Goal: Information Seeking & Learning: Understand process/instructions

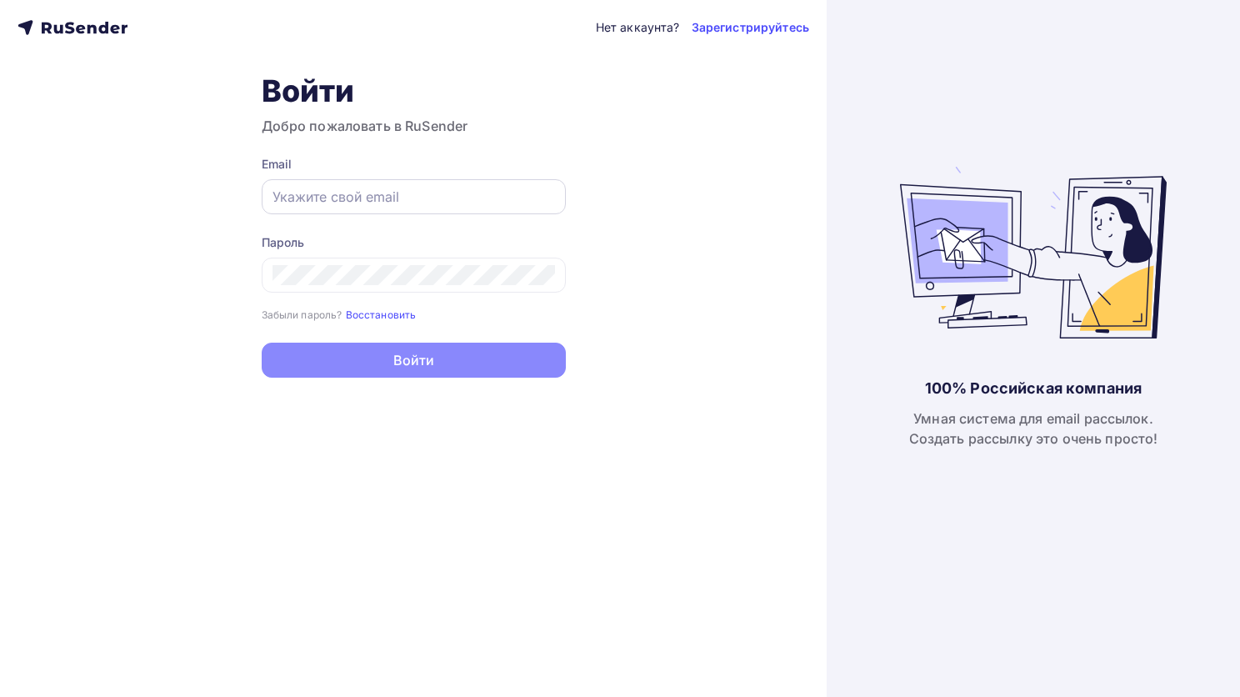
click at [295, 210] on div at bounding box center [414, 196] width 304 height 35
click at [310, 196] on input "text" at bounding box center [414, 197] width 283 height 20
click at [468, 194] on input "text" at bounding box center [414, 197] width 283 height 20
paste input "scenaplus22@gmail.com"
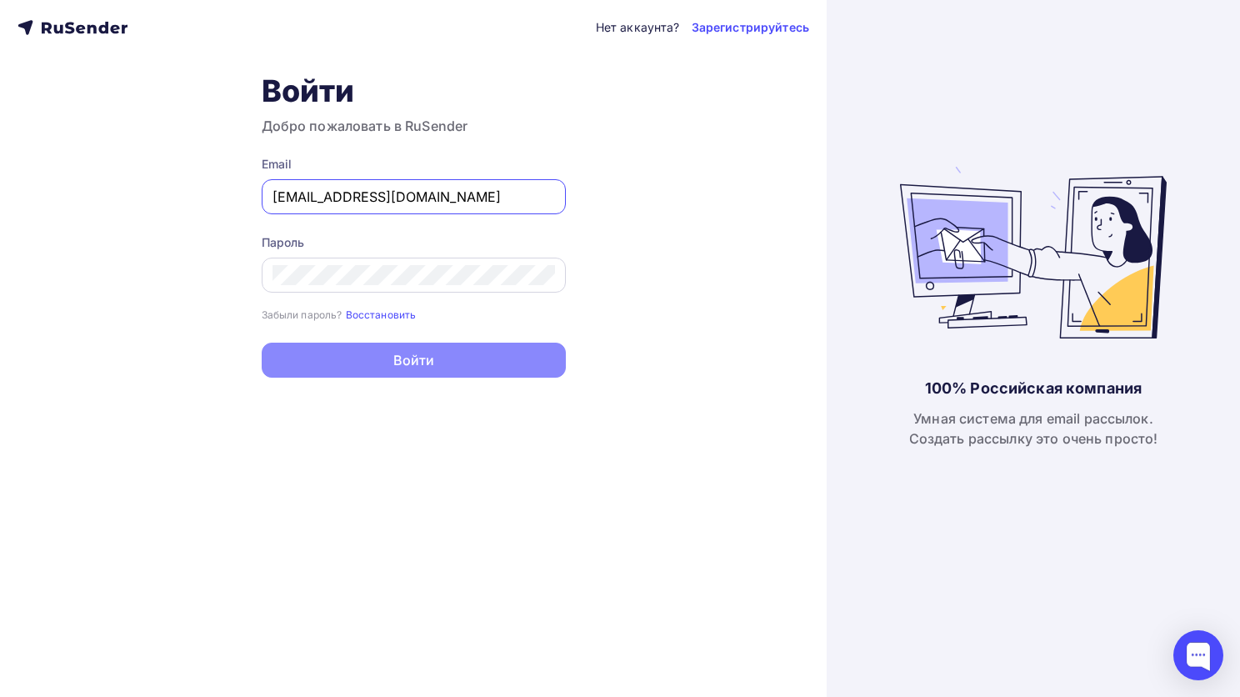
type input "scenaplus22@gmail.com"
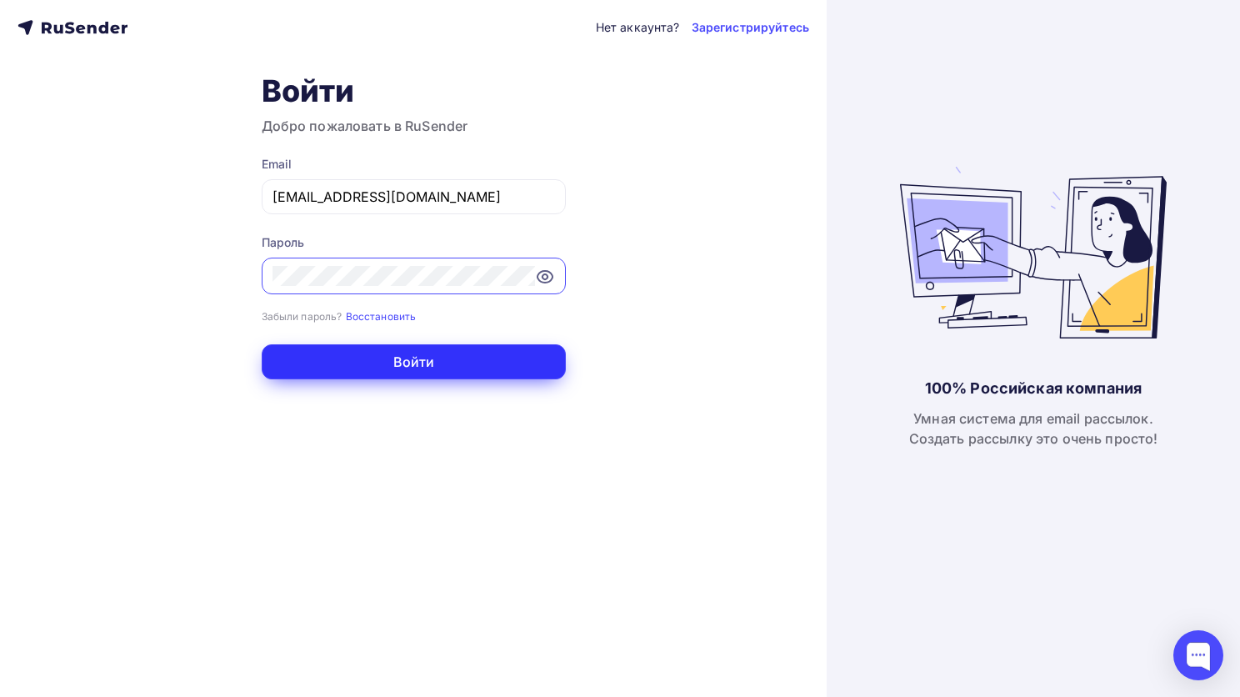
click at [387, 360] on button "Войти" at bounding box center [414, 361] width 304 height 35
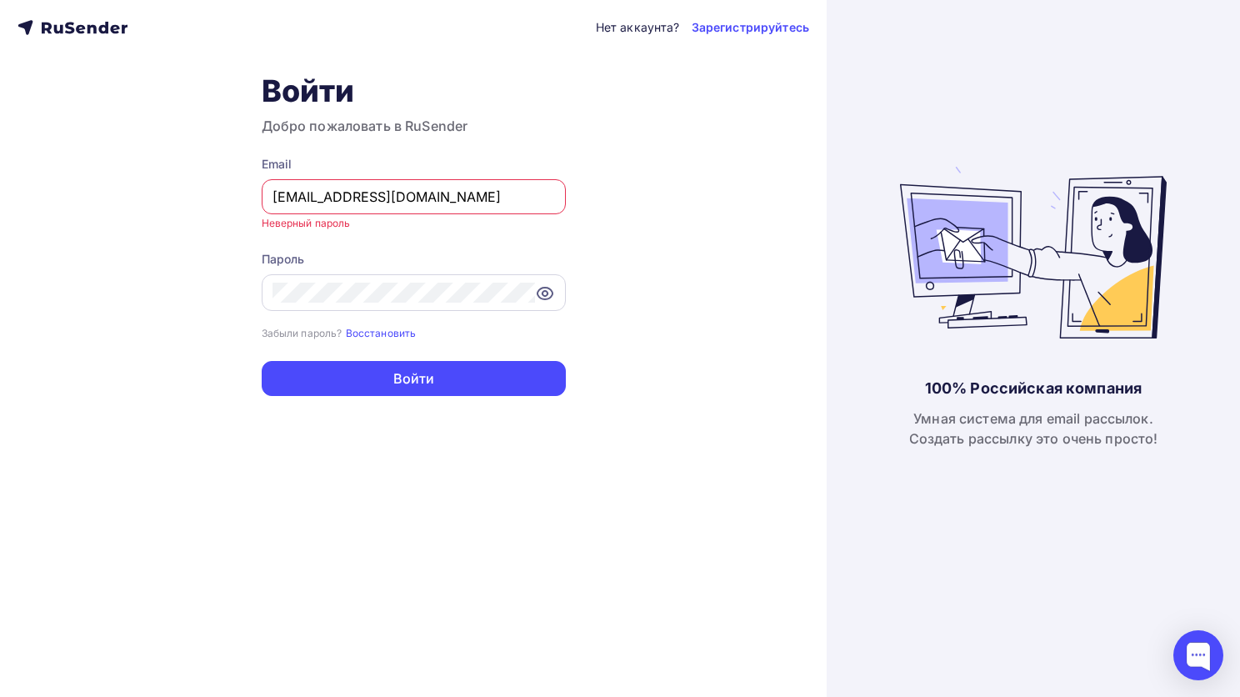
click at [552, 306] on div at bounding box center [414, 292] width 304 height 37
click at [547, 291] on icon at bounding box center [545, 293] width 5 height 5
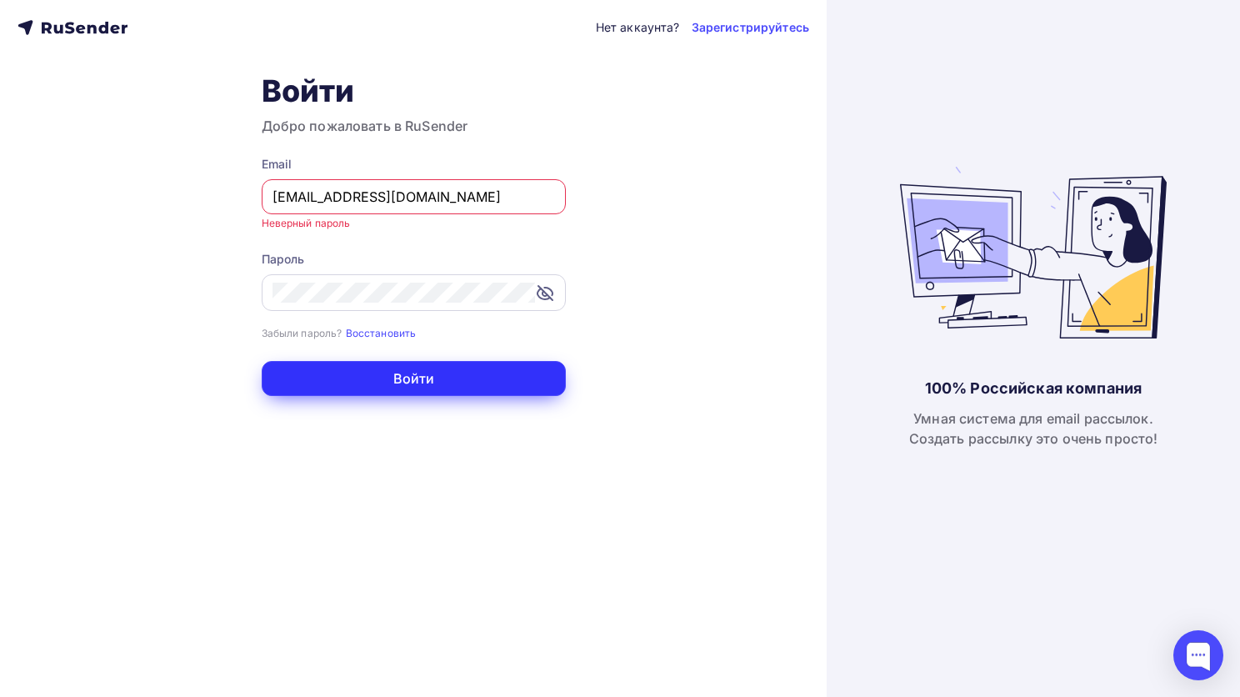
click at [489, 381] on button "Войти" at bounding box center [414, 378] width 304 height 35
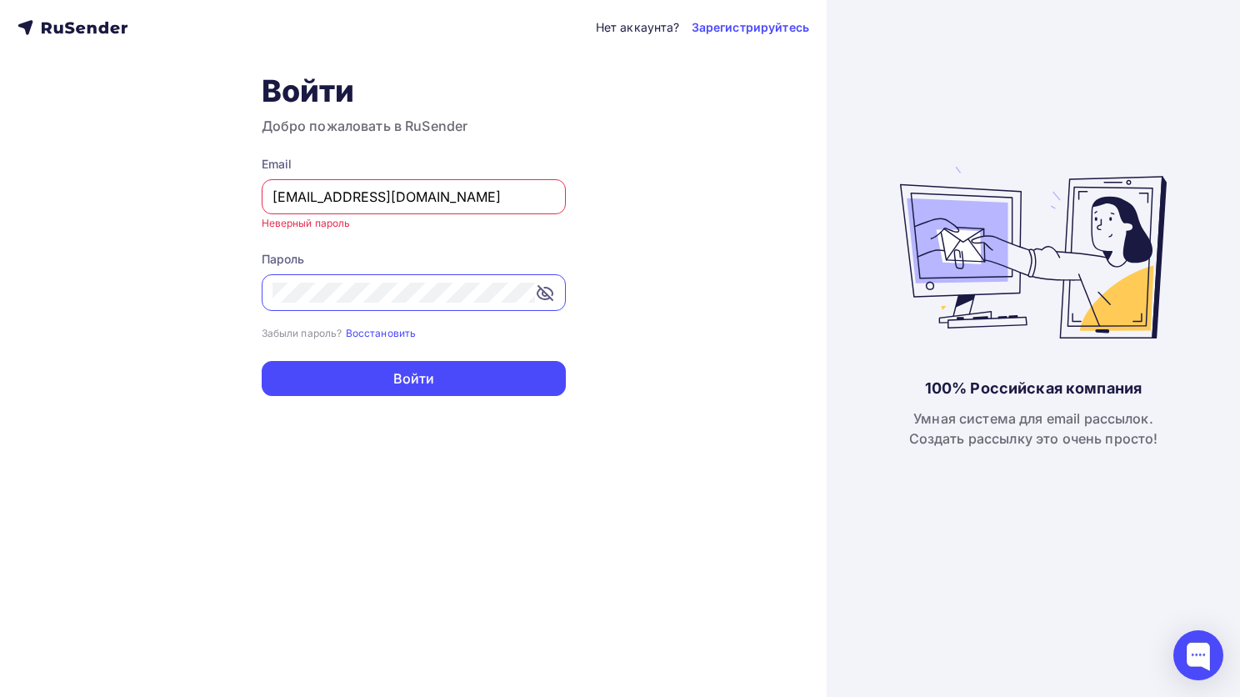
click at [86, 303] on div "Нет аккаунта? Зарегистрируйтесь Войти Добро пожаловать в RuSender Email scenapl…" at bounding box center [413, 348] width 827 height 697
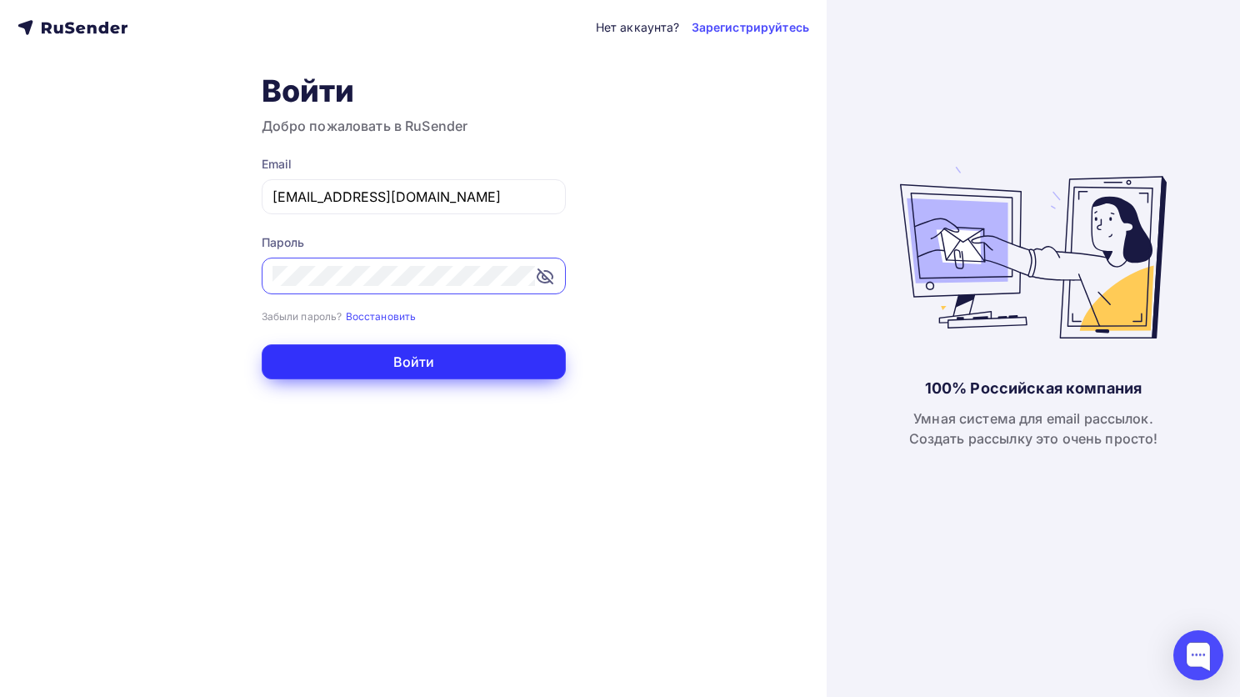
click at [360, 366] on button "Войти" at bounding box center [414, 361] width 304 height 35
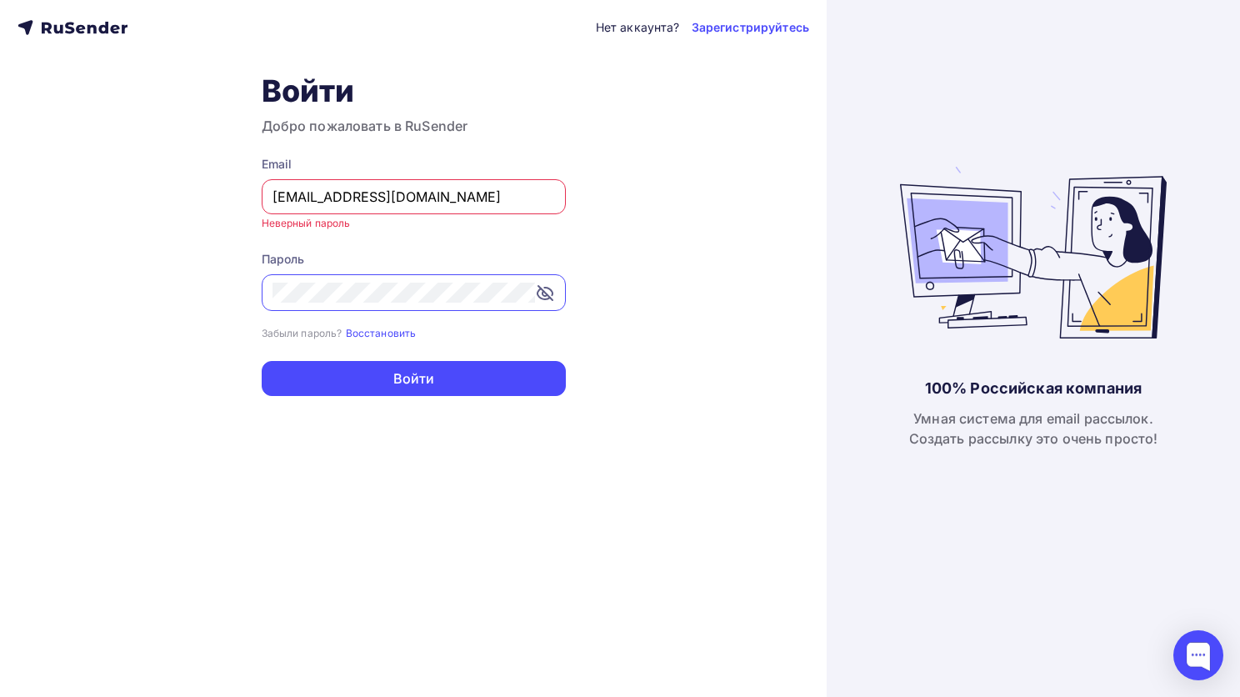
click at [263, 294] on div at bounding box center [414, 292] width 304 height 37
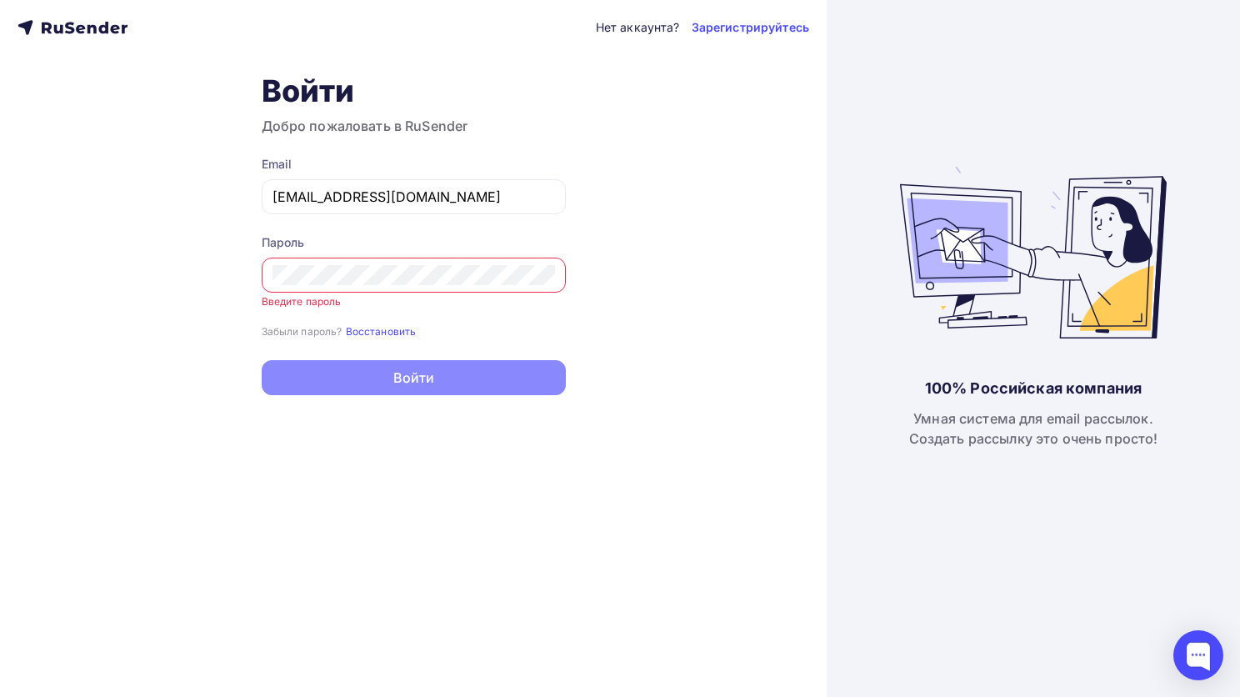
click at [600, 148] on div "Нет аккаунта? Зарегистрируйтесь Войти Добро пожаловать в RuSender Email scenapl…" at bounding box center [413, 348] width 827 height 697
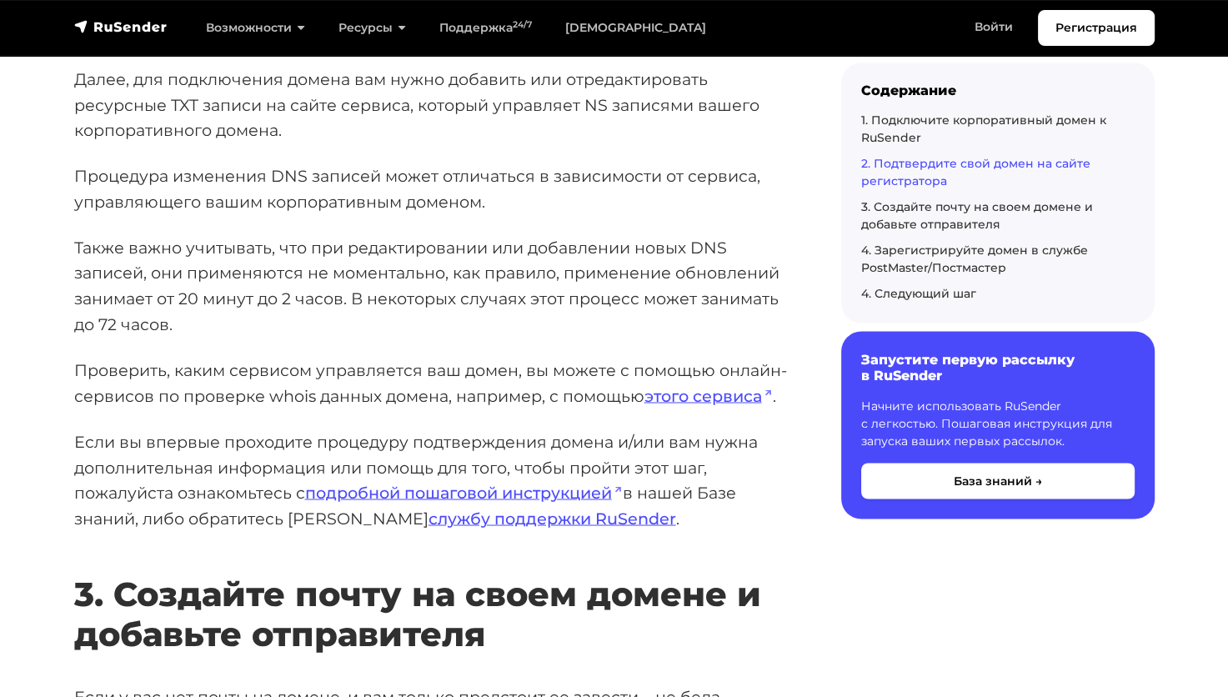
scroll to position [2751, 0]
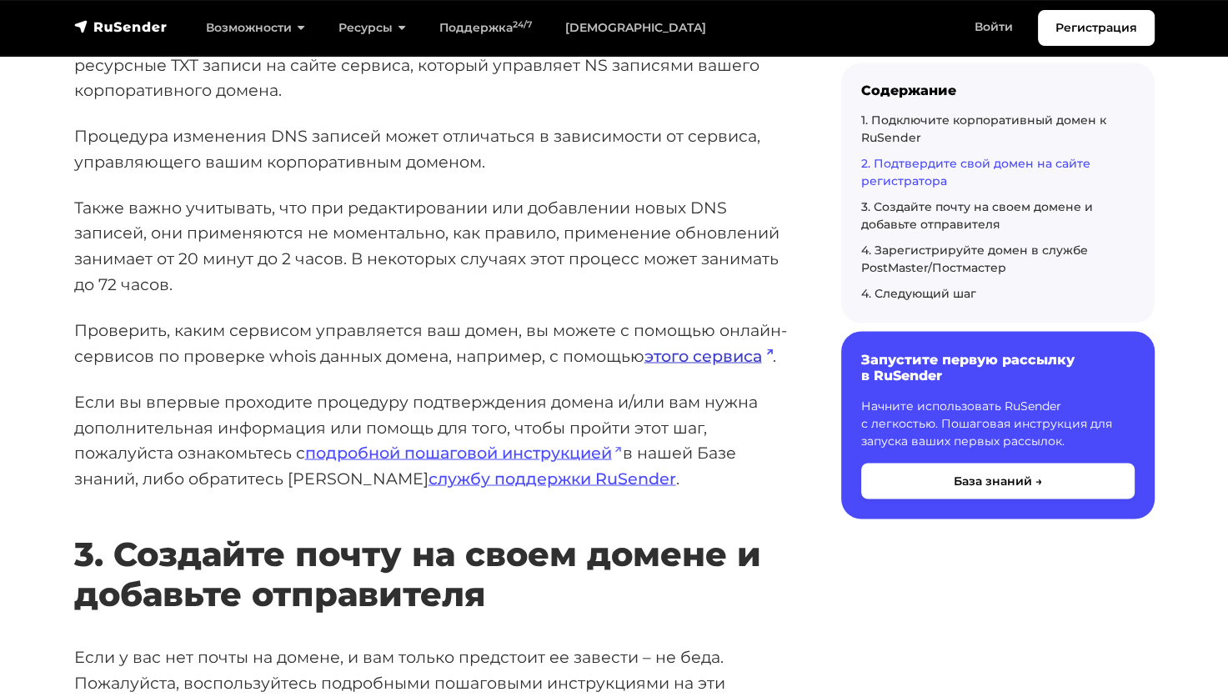
click at [699, 355] on link "этого сервиса" at bounding box center [708, 355] width 128 height 20
click at [567, 443] on link "подробной пошаговой инструкцией" at bounding box center [464, 452] width 318 height 20
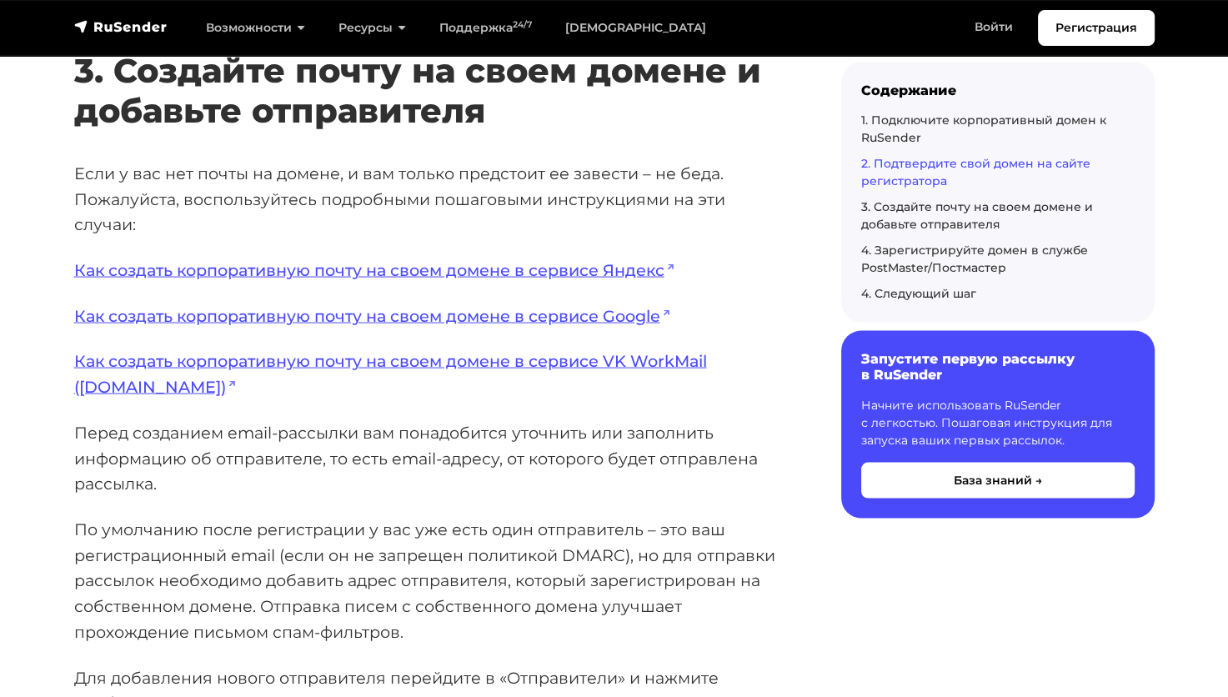
scroll to position [3251, 0]
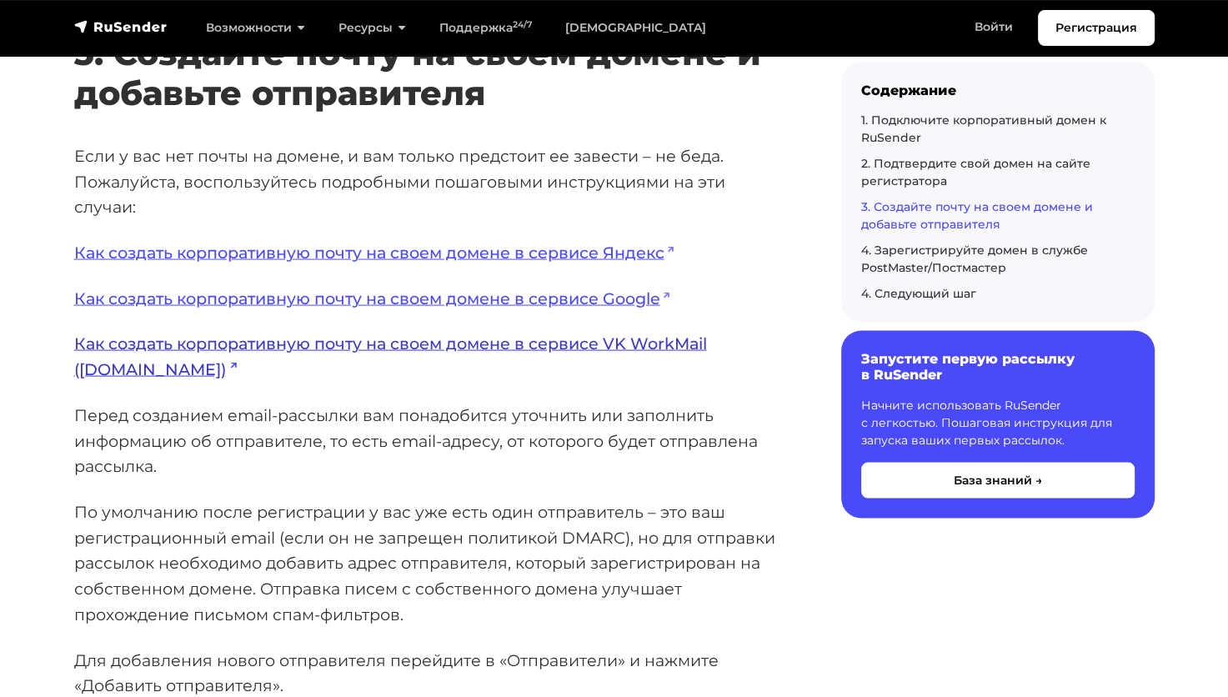
click at [435, 348] on link "Как создать корпоративную почту на своем домене в сервисе VK WorkMail (biz.mail…" at bounding box center [390, 356] width 633 height 46
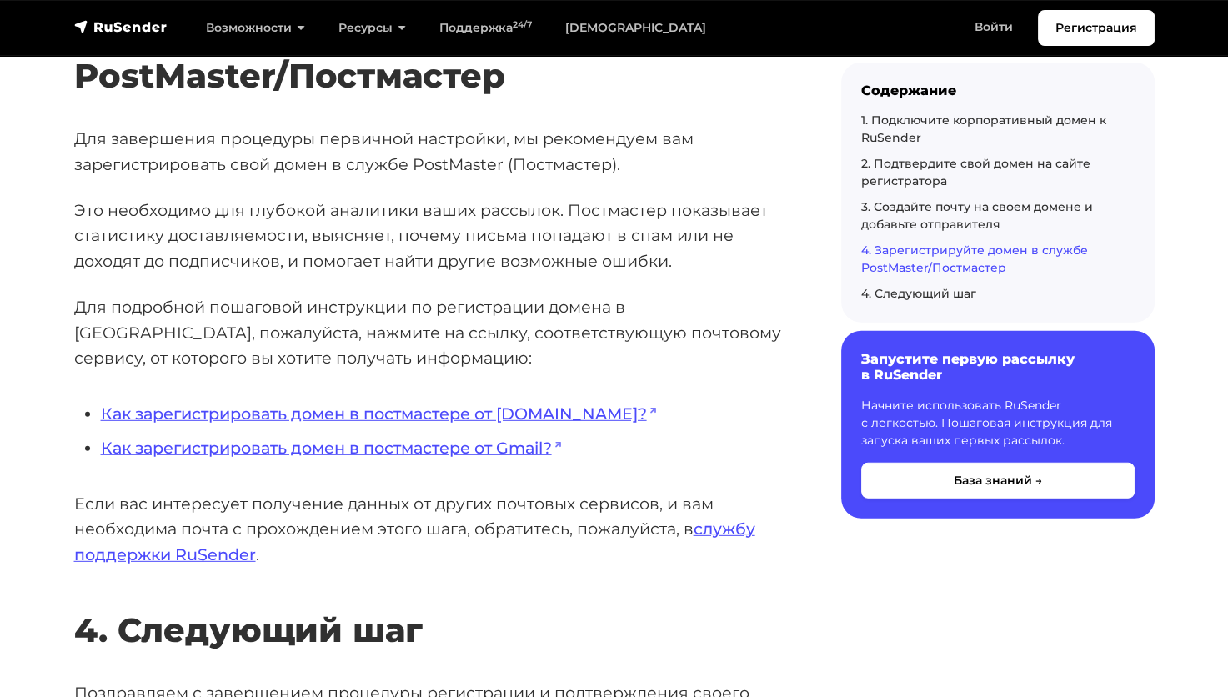
scroll to position [4502, 0]
click at [504, 412] on link "Как зарегистрировать домен в постмастере от Mail.ru?" at bounding box center [379, 413] width 557 height 20
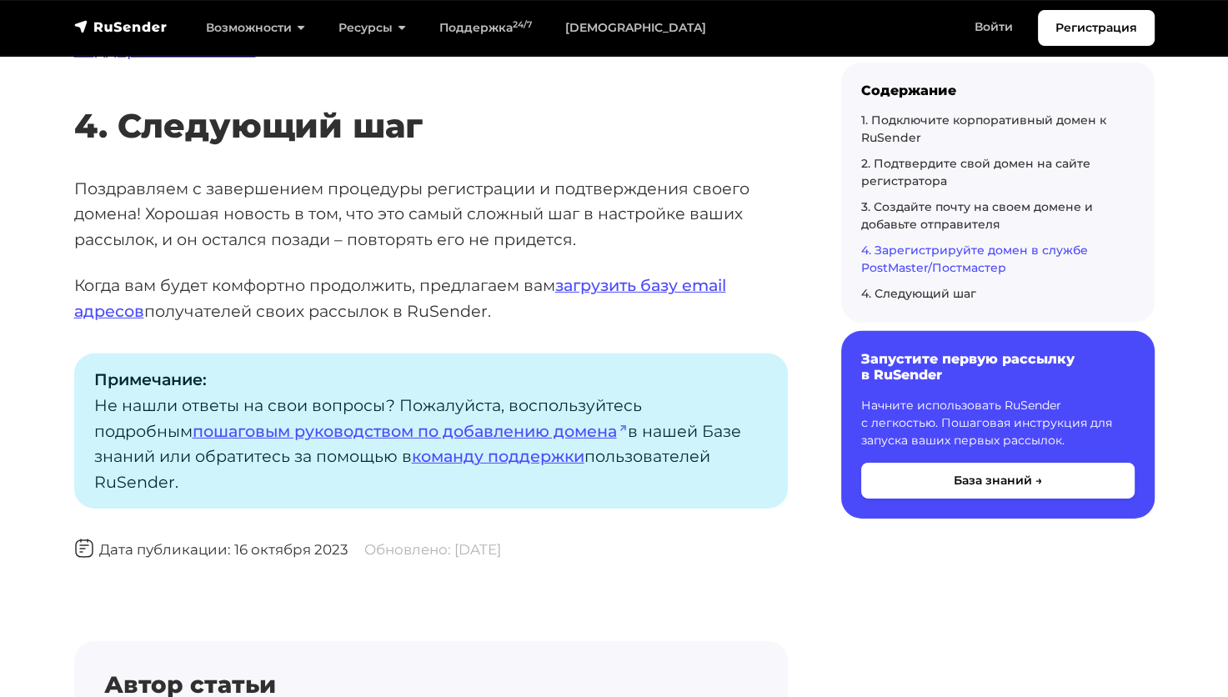
scroll to position [5002, 0]
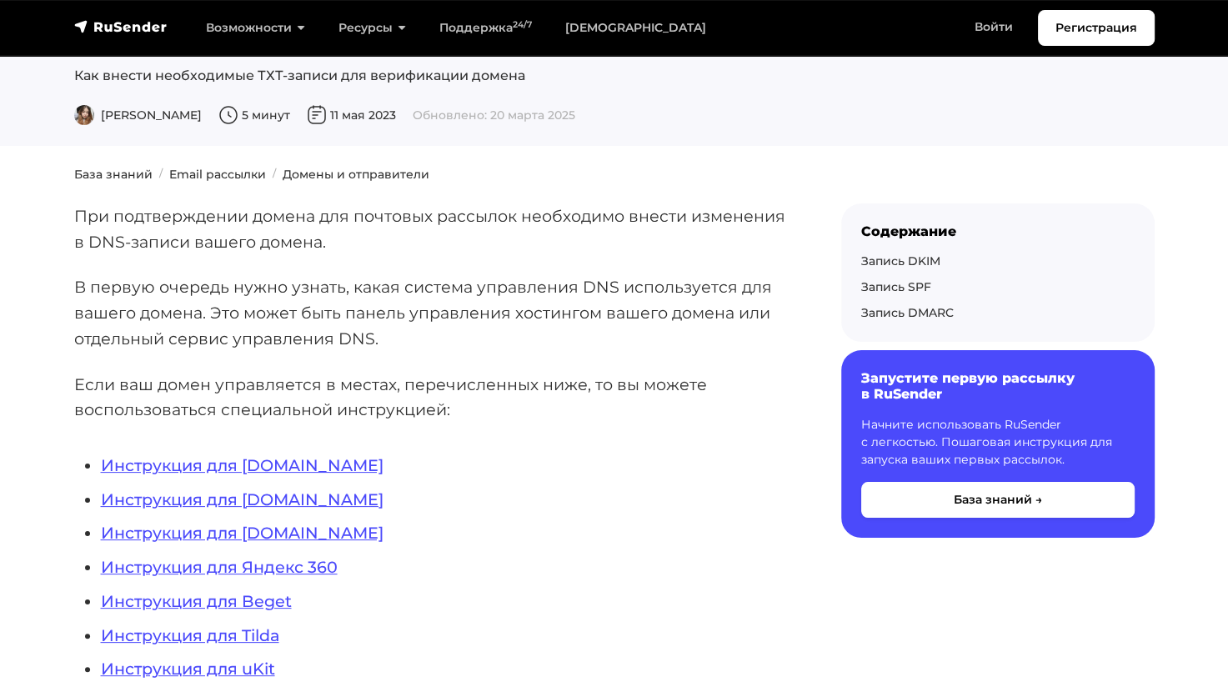
scroll to position [333, 0]
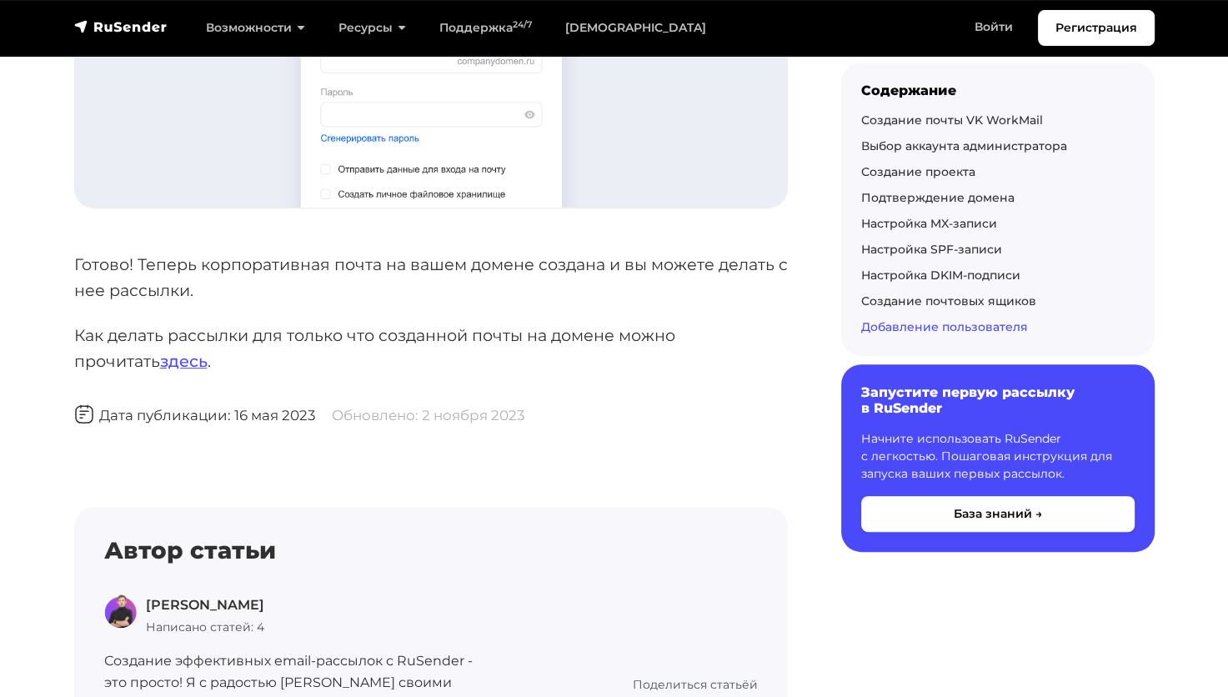
scroll to position [6752, 0]
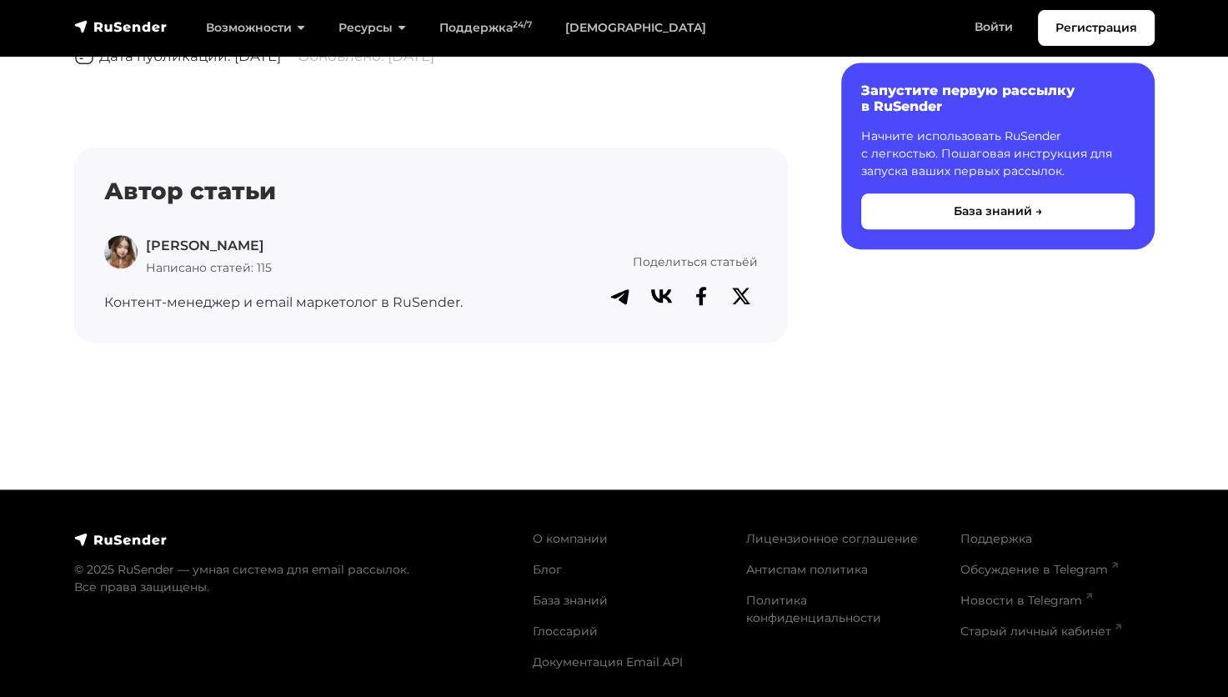
scroll to position [1667, 0]
